Goal: Information Seeking & Learning: Learn about a topic

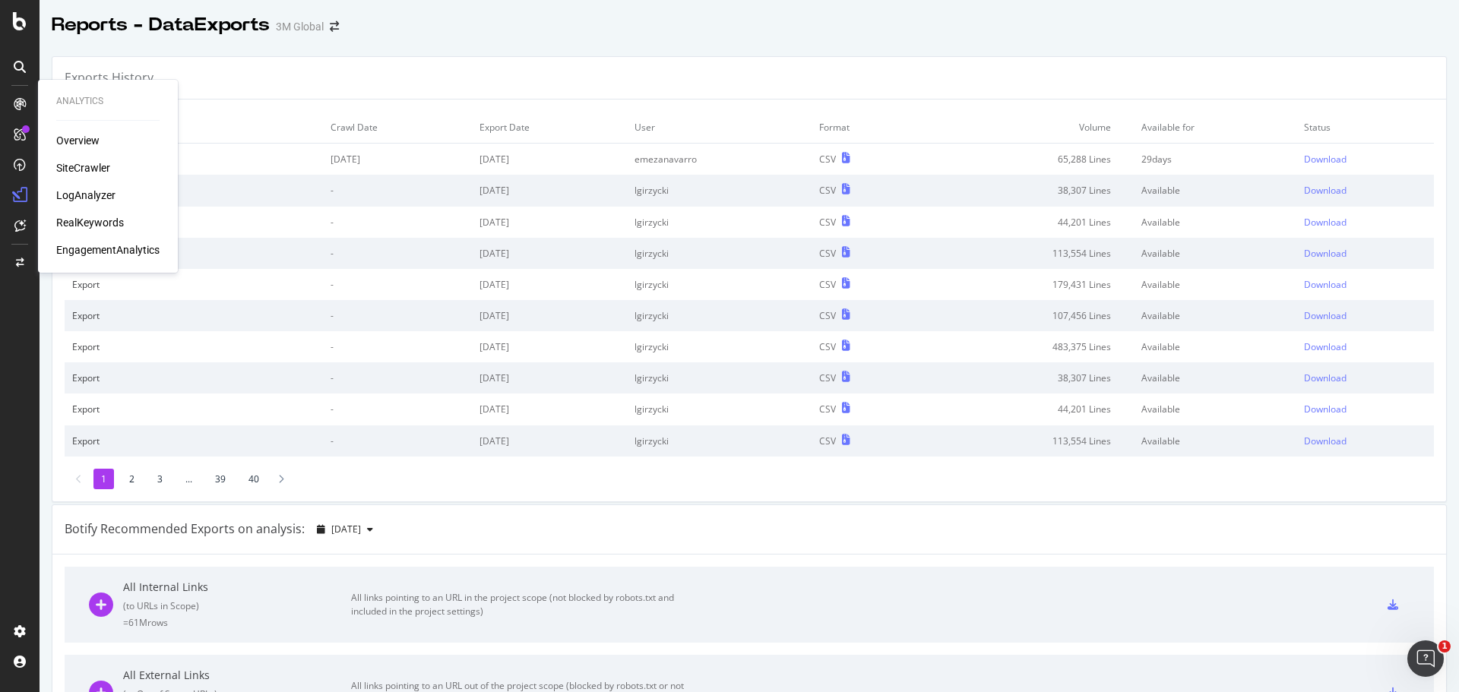
click at [87, 220] on div "RealKeywords" at bounding box center [90, 222] width 68 height 15
